Goal: Task Accomplishment & Management: Complete application form

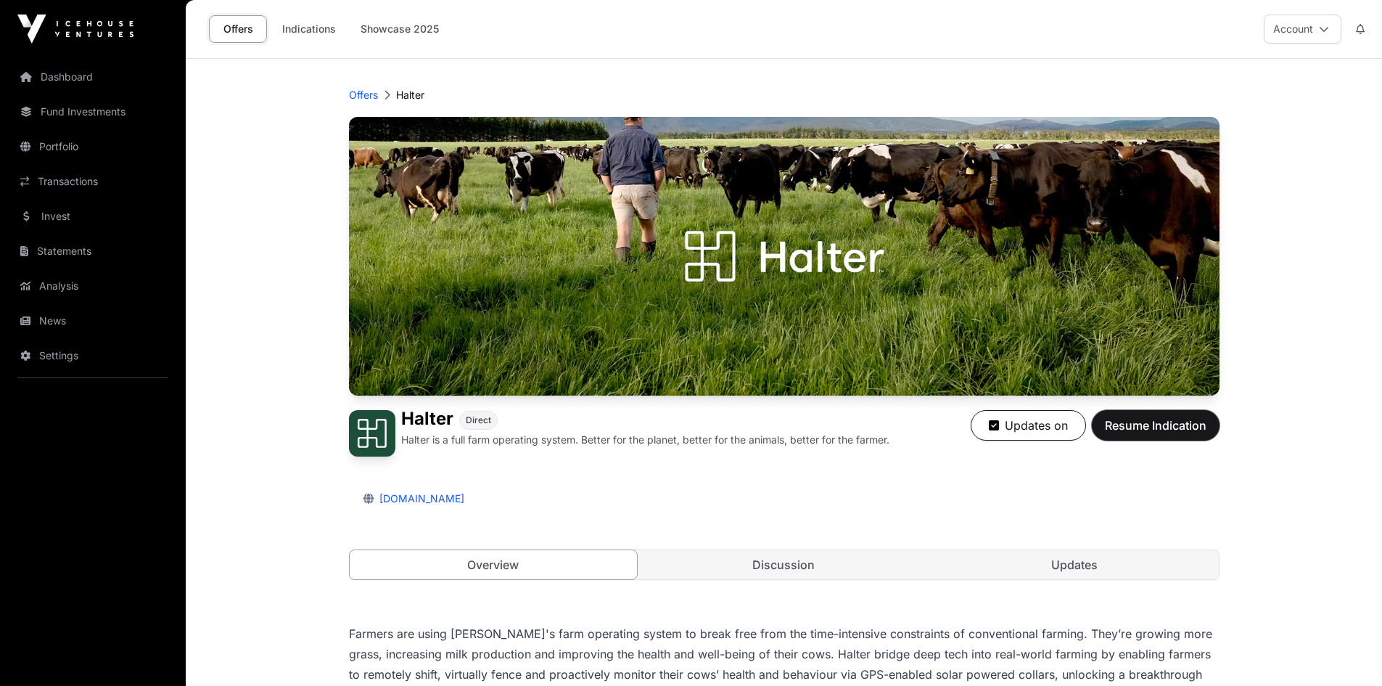
click at [1178, 419] on span "Resume Indication" at bounding box center [1156, 424] width 102 height 17
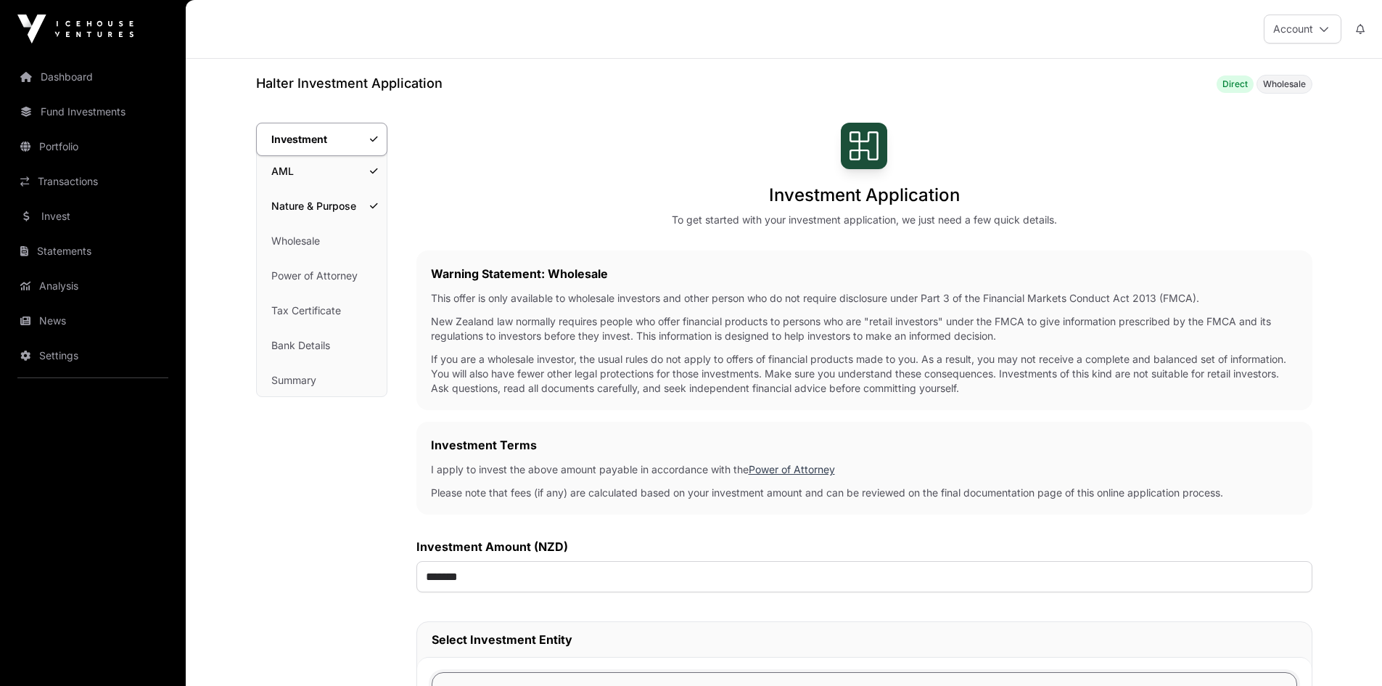
scroll to position [508, 0]
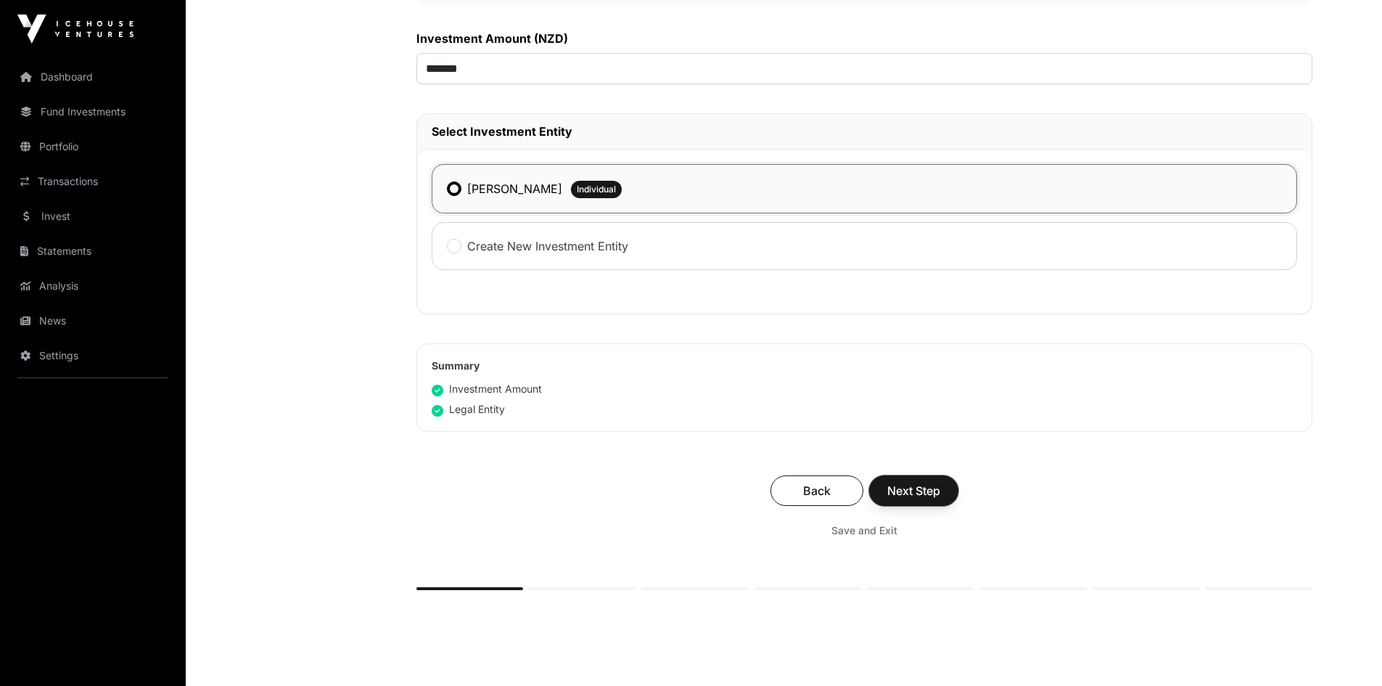
click at [904, 487] on span "Next Step" at bounding box center [913, 490] width 53 height 17
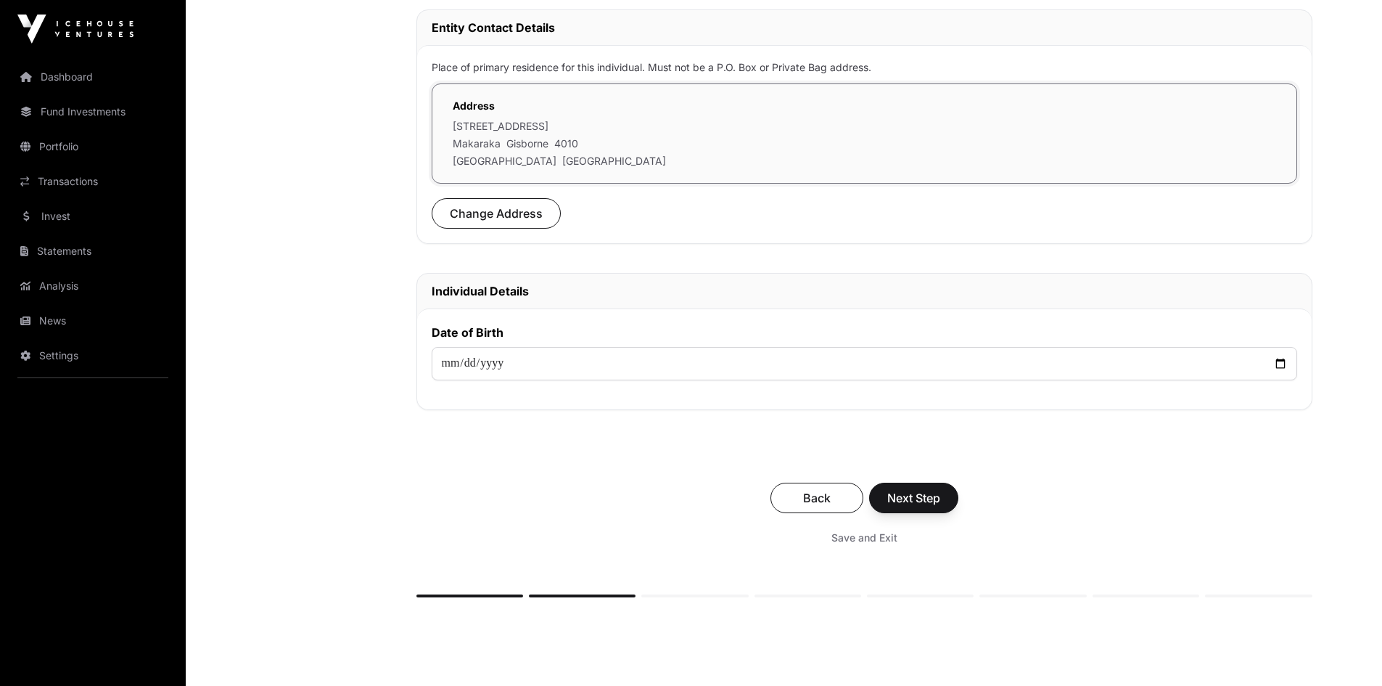
scroll to position [508, 0]
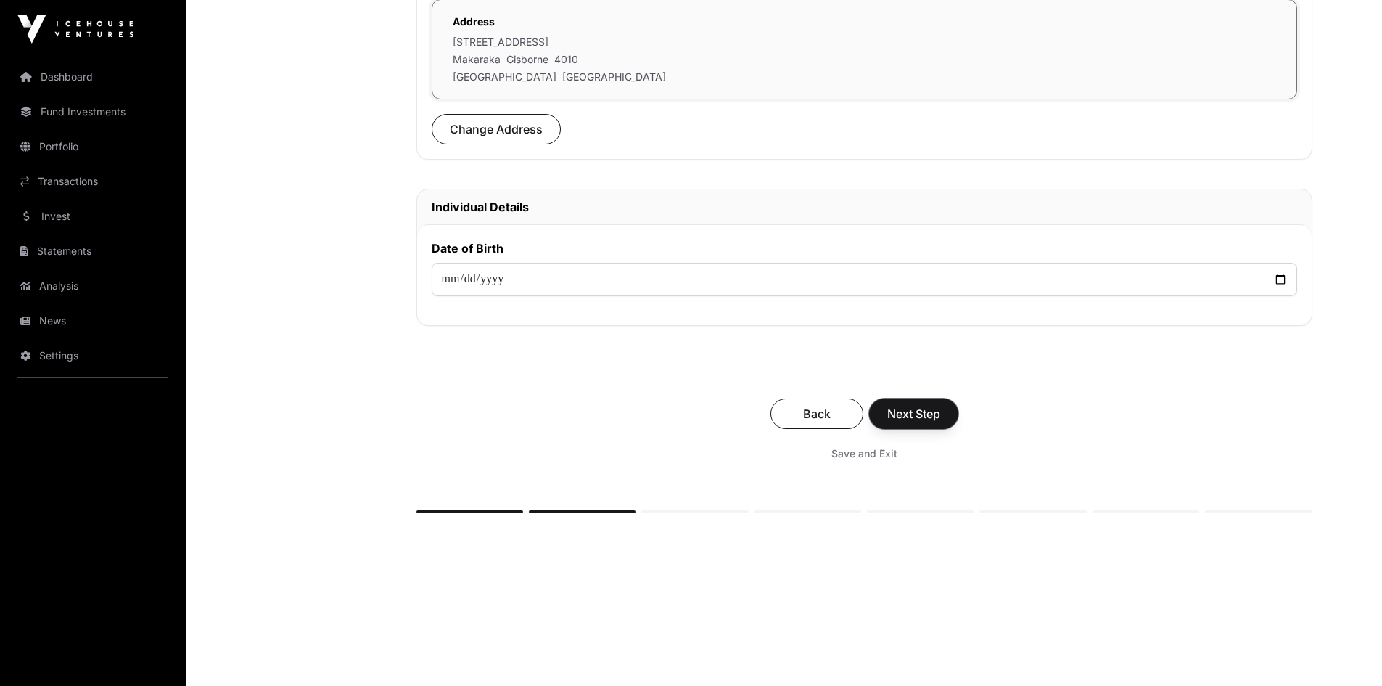
click at [908, 416] on span "Next Step" at bounding box center [913, 413] width 53 height 17
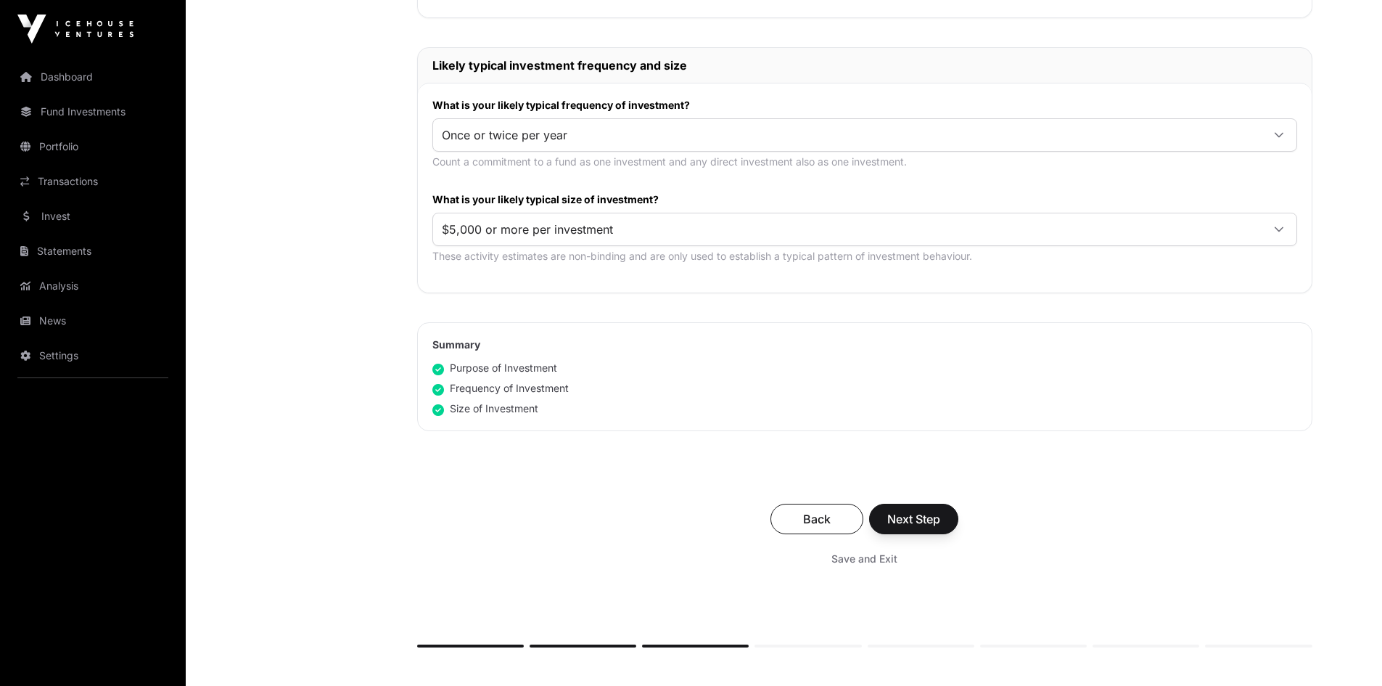
scroll to position [798, 0]
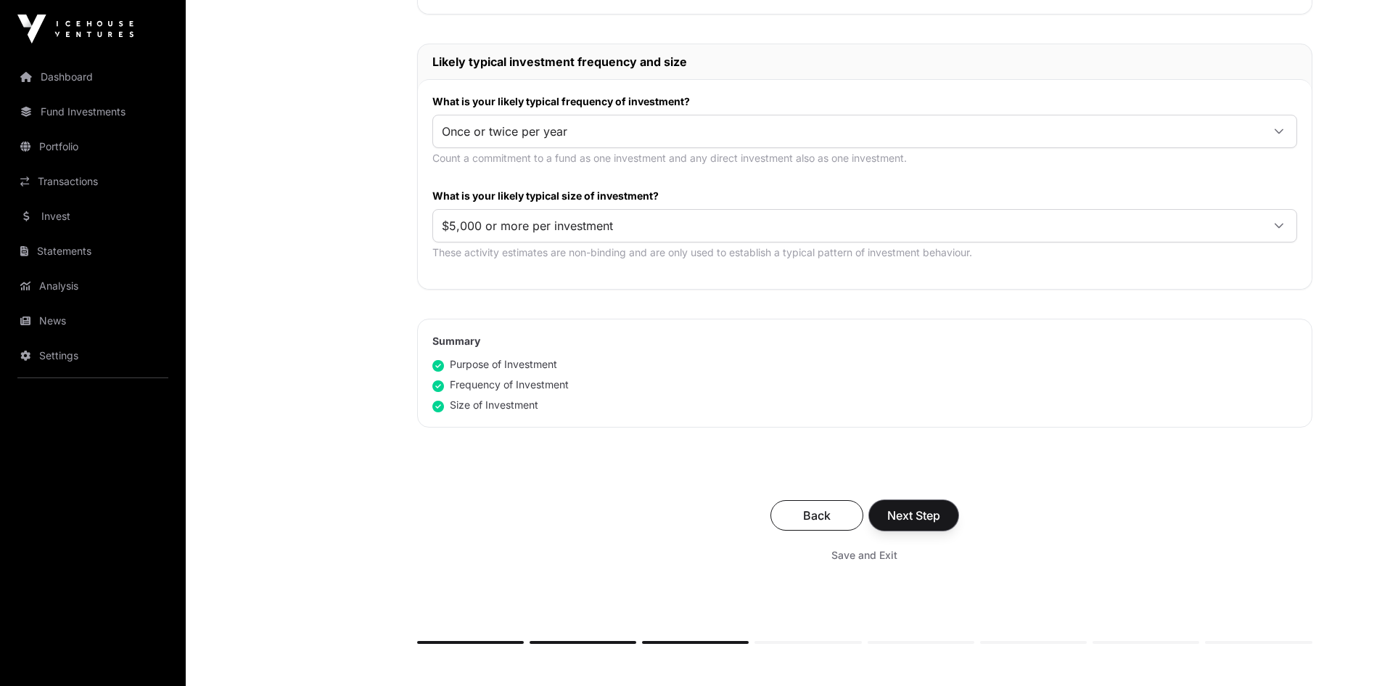
click at [920, 506] on button "Next Step" at bounding box center [913, 515] width 89 height 30
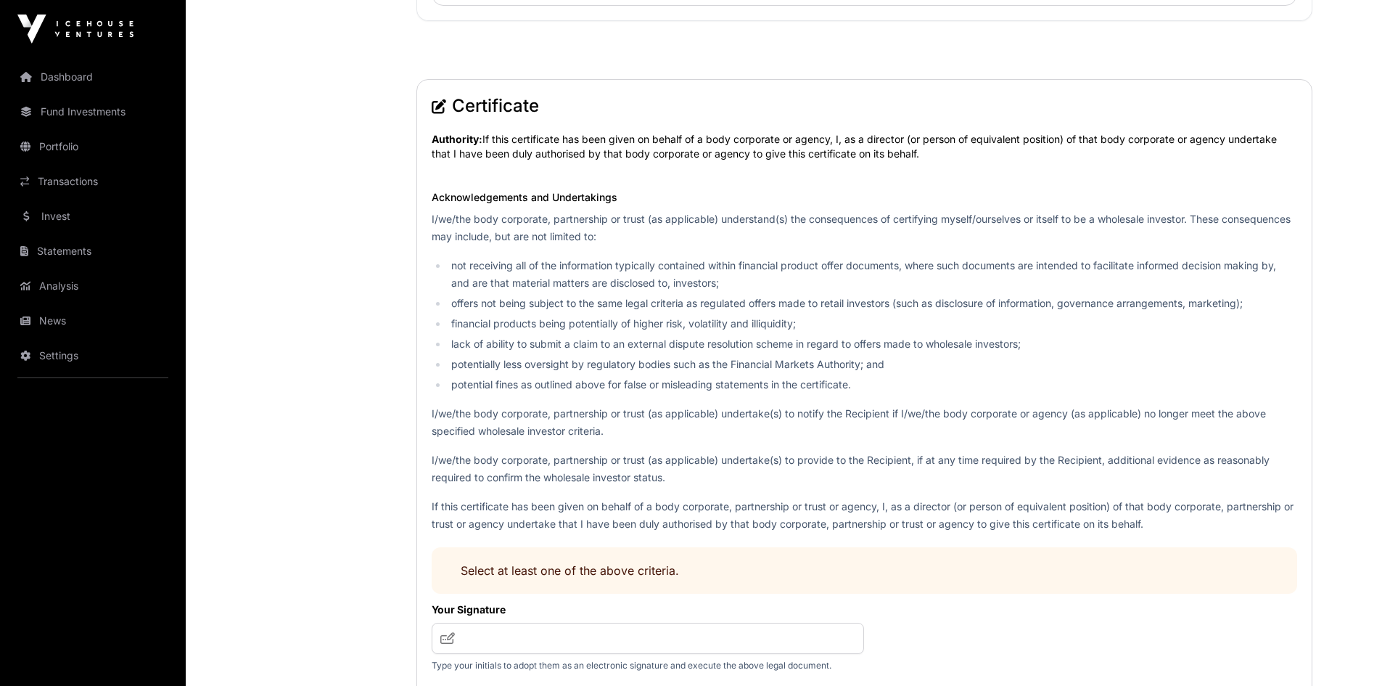
scroll to position [1759, 0]
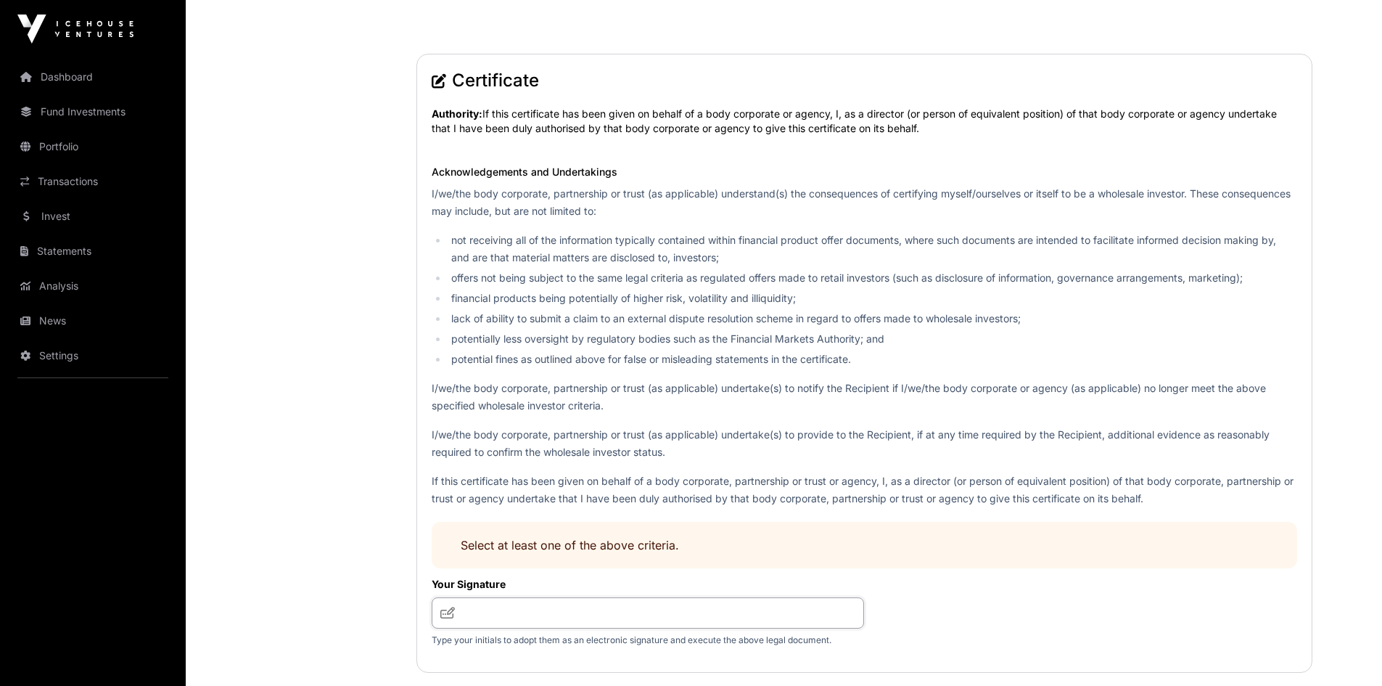
click at [492, 615] on input "text" at bounding box center [648, 612] width 433 height 31
click at [446, 617] on icon at bounding box center [447, 613] width 15 height 12
click at [447, 615] on icon at bounding box center [447, 613] width 15 height 12
drag, startPoint x: 467, startPoint y: 620, endPoint x: 687, endPoint y: 607, distance: 221.0
click at [687, 607] on input "text" at bounding box center [648, 612] width 433 height 31
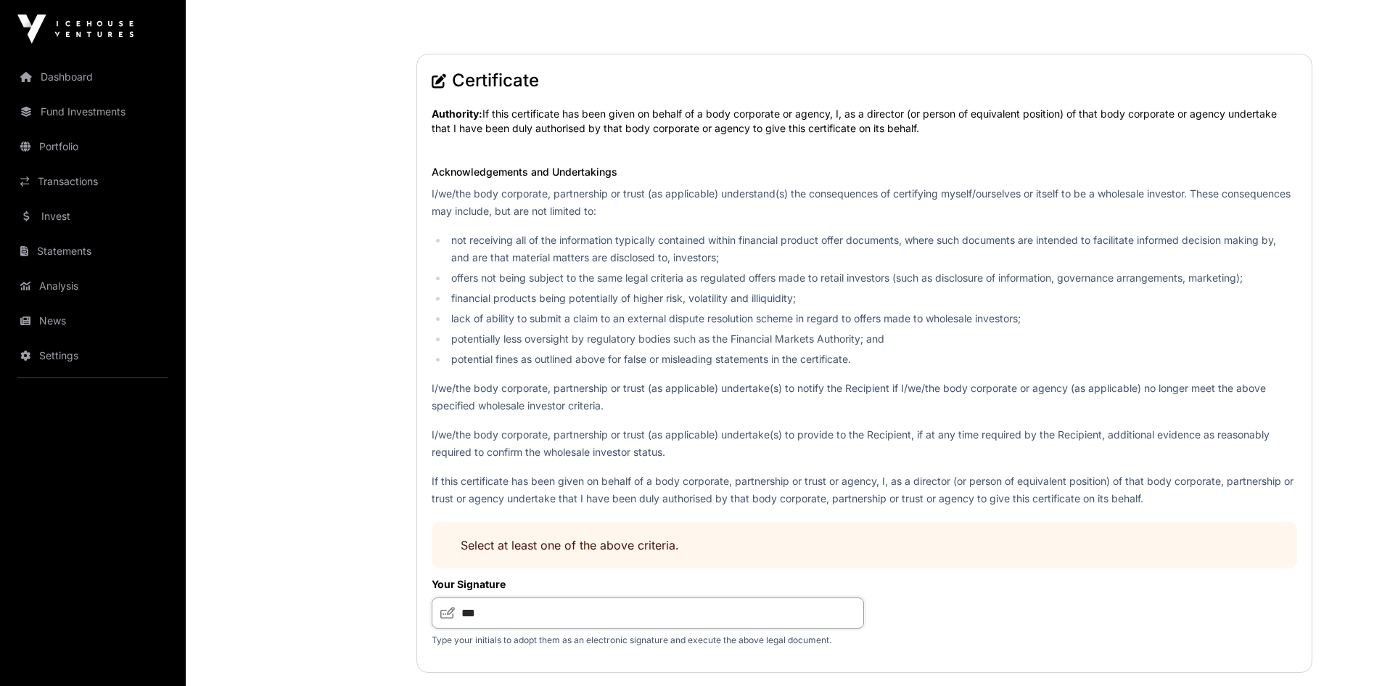
type input "***"
click at [445, 615] on icon at bounding box center [447, 613] width 15 height 12
click at [448, 612] on icon at bounding box center [447, 613] width 15 height 12
click at [496, 619] on input "***" at bounding box center [648, 612] width 433 height 31
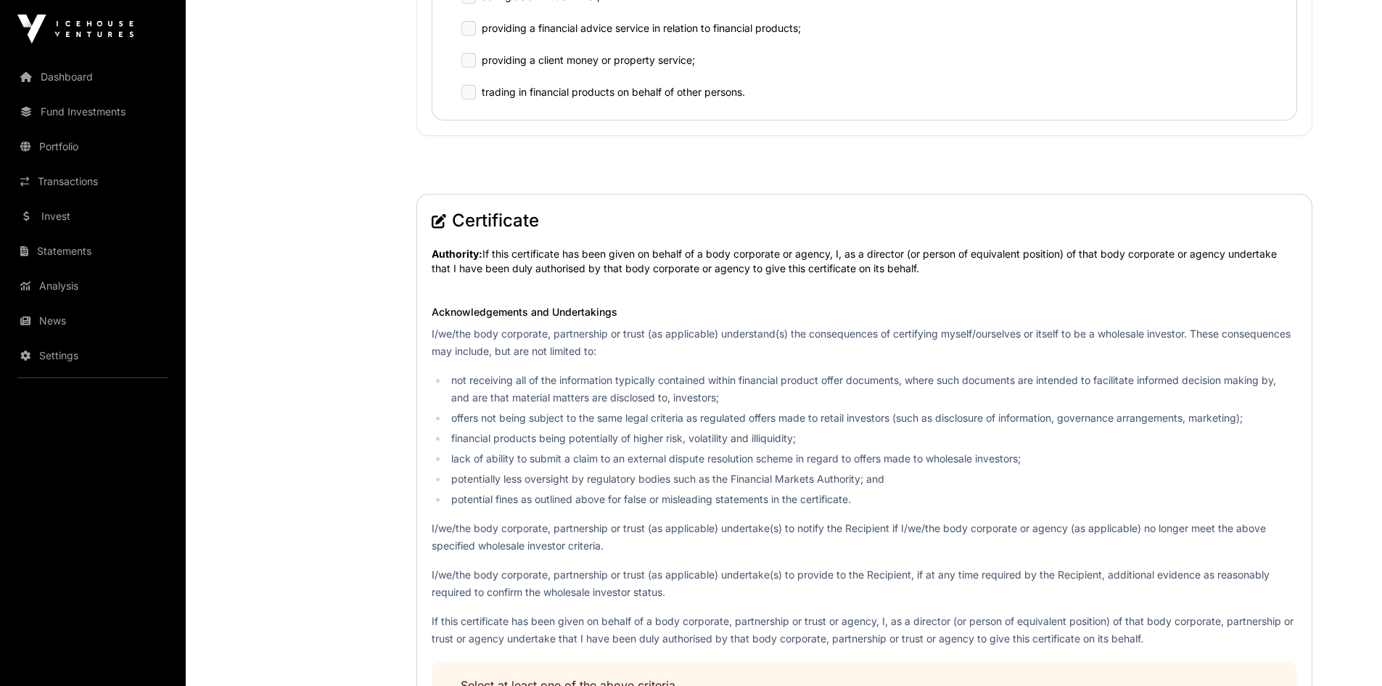
scroll to position [1469, 0]
